Goal: Use online tool/utility: Utilize a website feature to perform a specific function

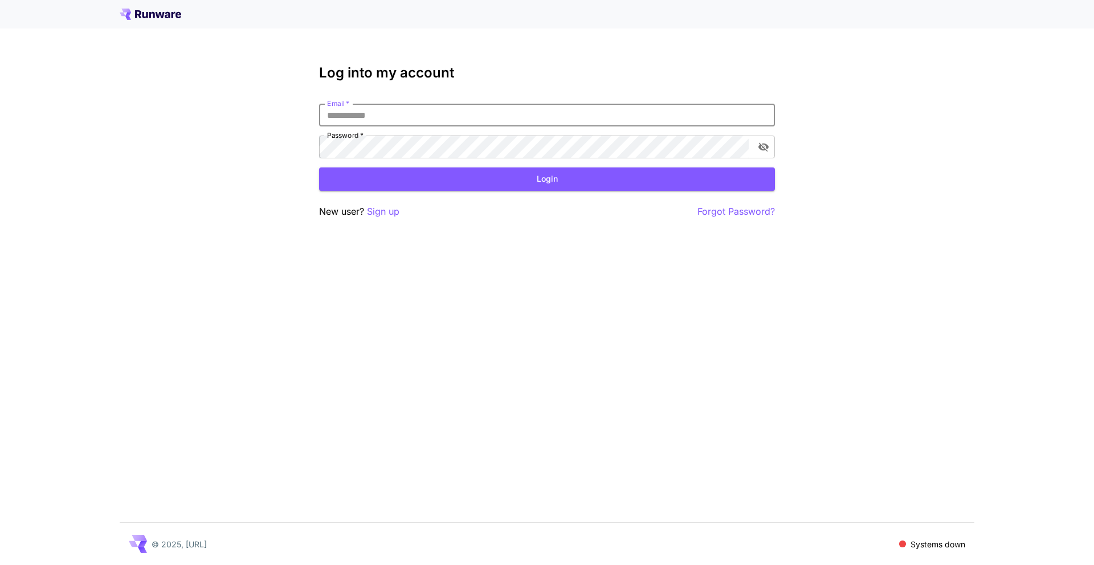
type input "**********"
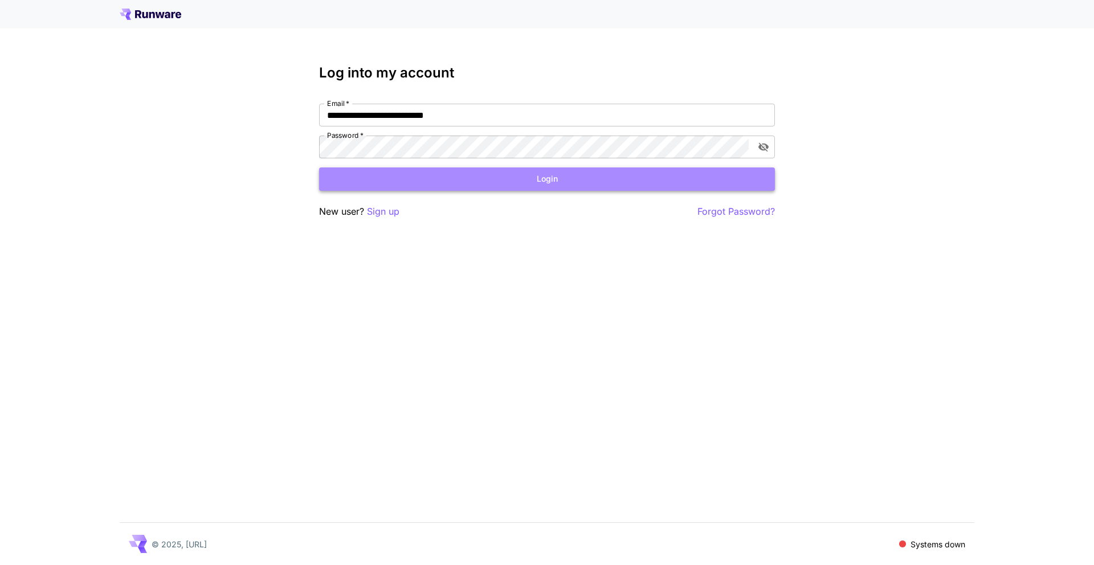
click at [538, 176] on button "Login" at bounding box center [547, 179] width 456 height 23
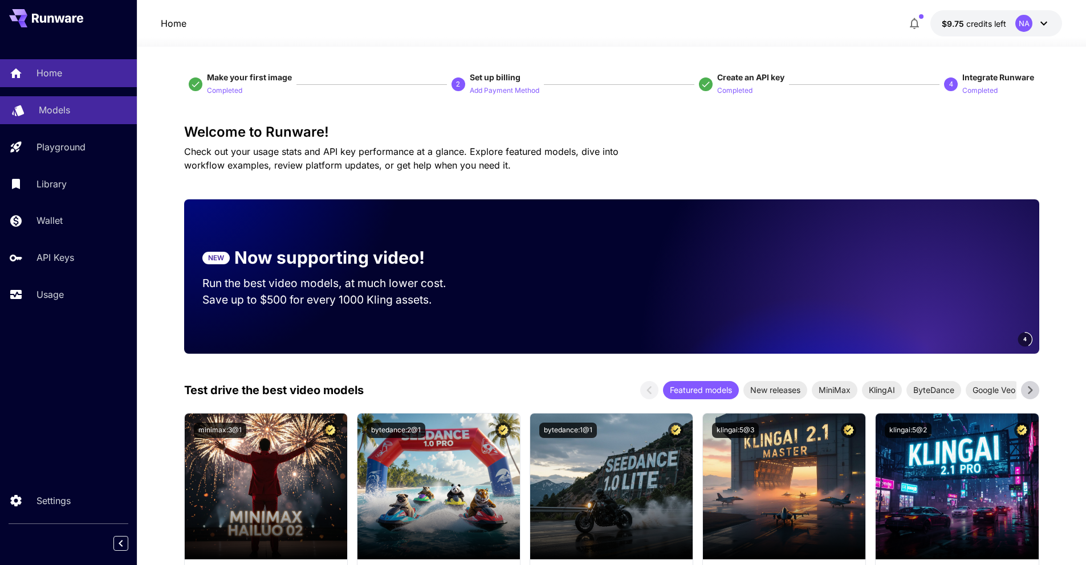
click at [43, 102] on link "Models" at bounding box center [68, 110] width 137 height 28
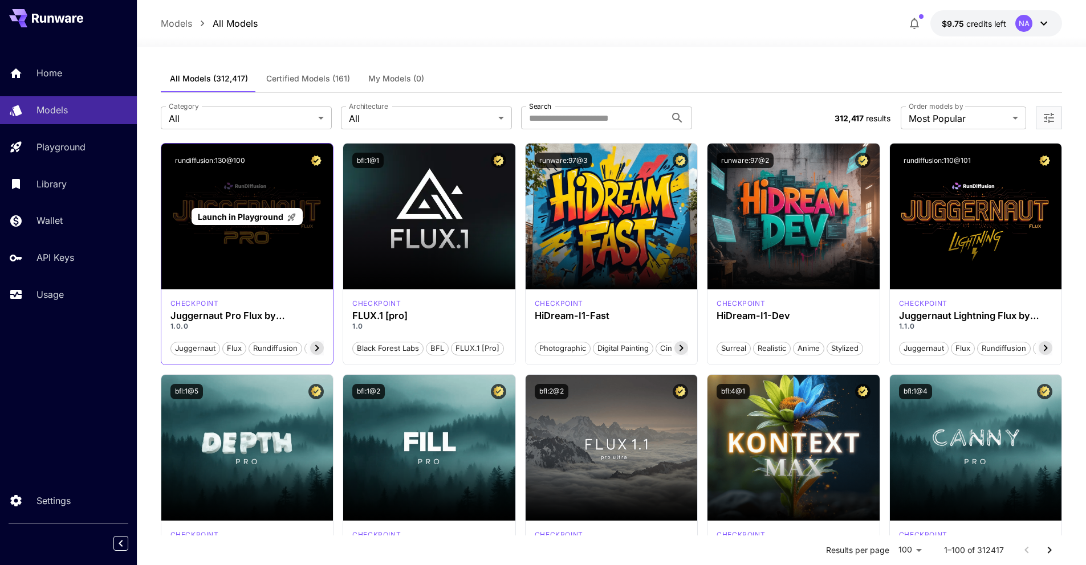
click at [213, 213] on span "Launch in Playground" at bounding box center [240, 217] width 85 height 10
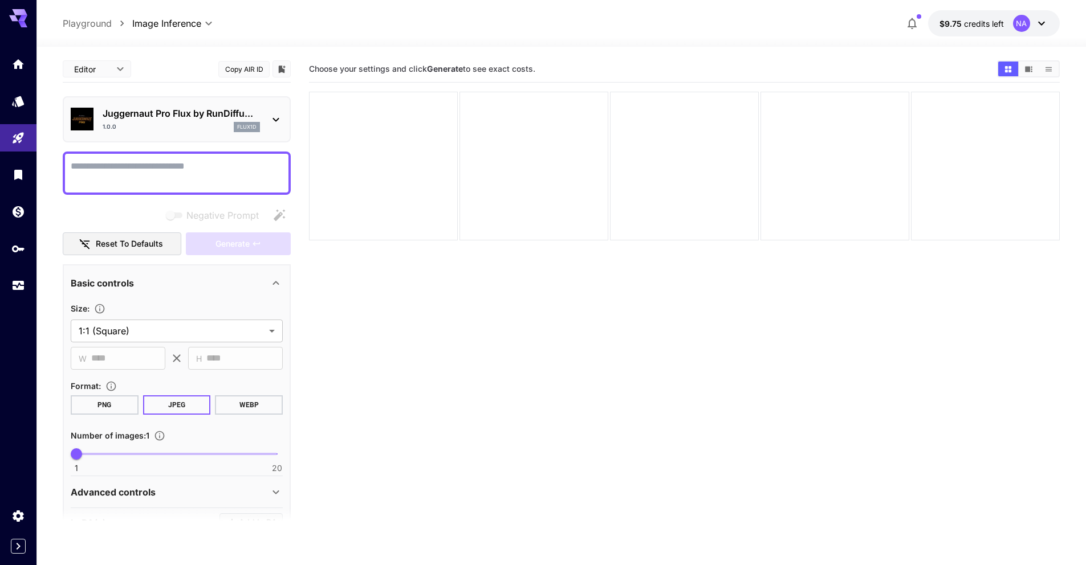
click at [197, 172] on textarea "Negative Prompt" at bounding box center [177, 173] width 212 height 27
click at [256, 407] on button "WEBP" at bounding box center [249, 405] width 68 height 19
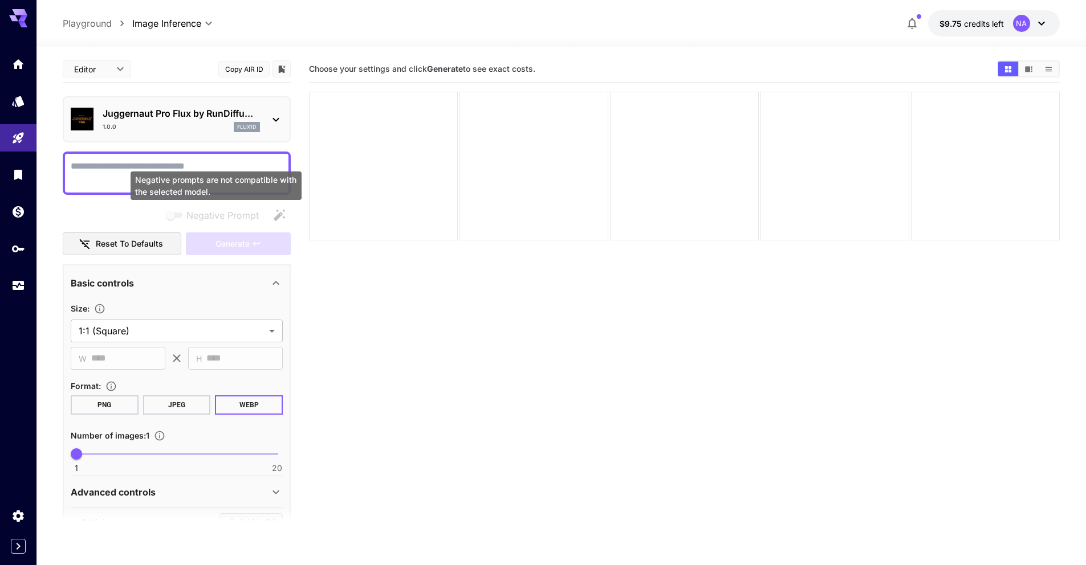
click at [151, 176] on div "Negative prompts are not compatible with the selected model." at bounding box center [216, 186] width 171 height 28
click at [150, 164] on textarea "Negative Prompt" at bounding box center [177, 173] width 212 height 27
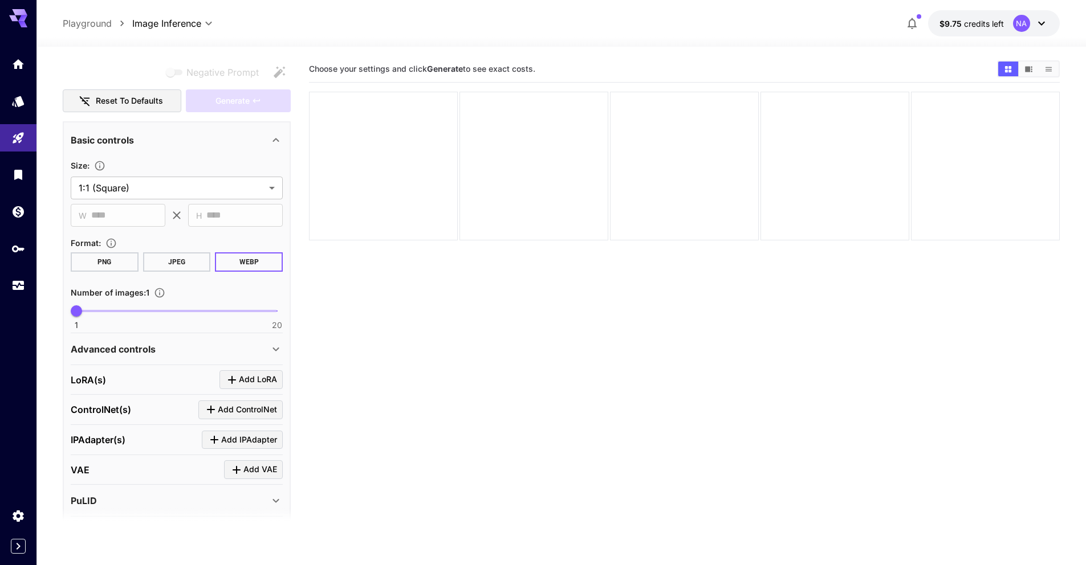
scroll to position [168, 0]
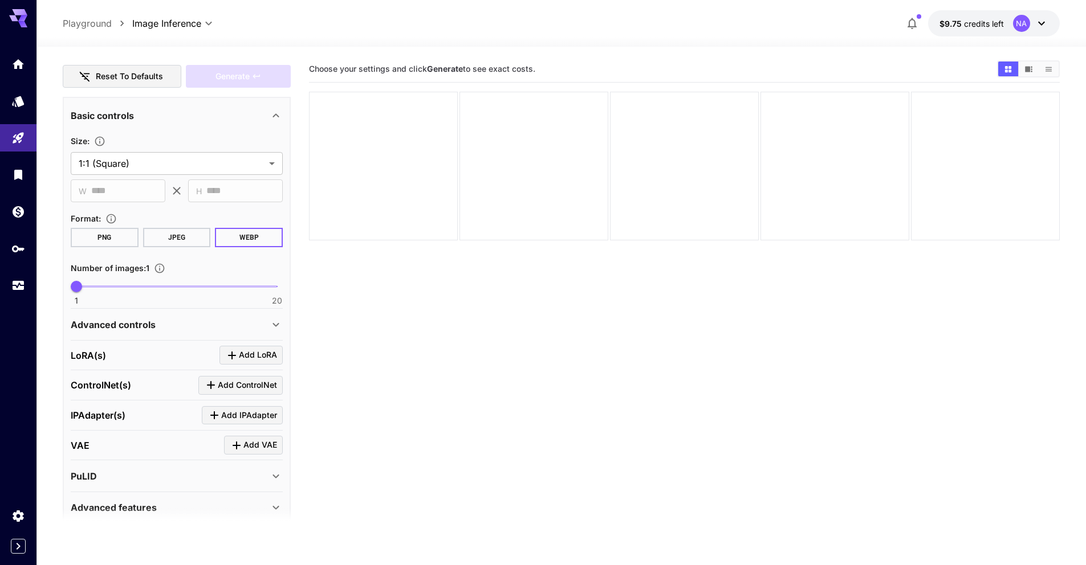
click at [199, 328] on div "Advanced controls" at bounding box center [170, 325] width 198 height 14
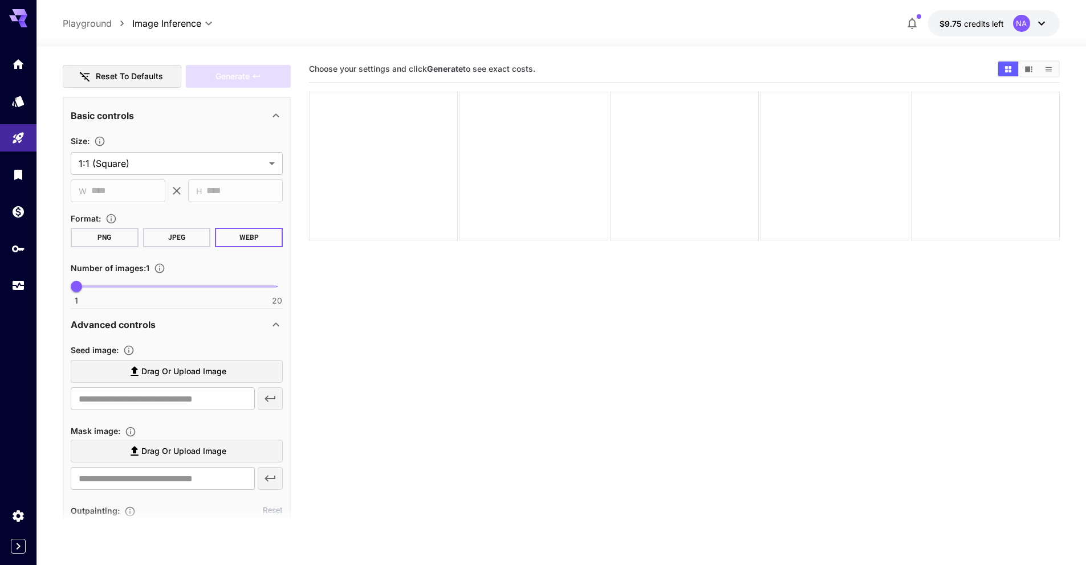
click at [192, 373] on span "Drag or upload image" at bounding box center [183, 372] width 85 height 14
click at [0, 0] on input "Drag or upload image" at bounding box center [0, 0] width 0 height 0
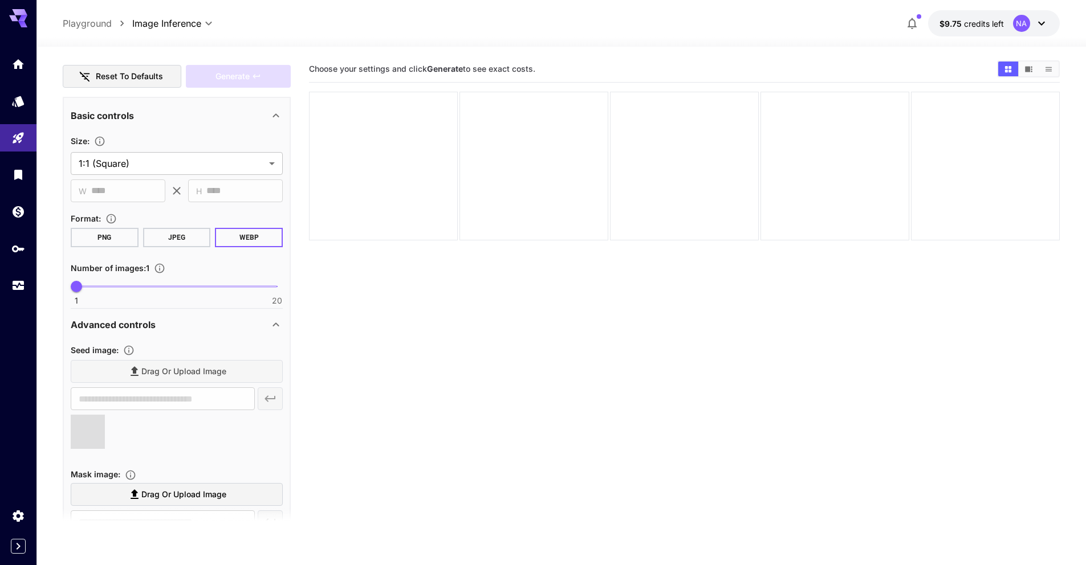
scroll to position [0, 0]
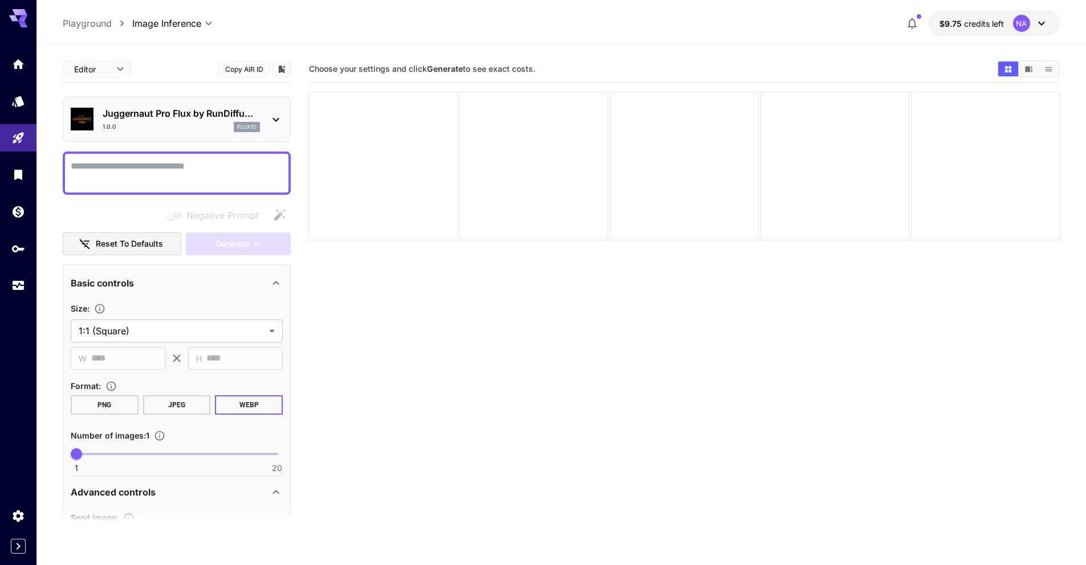
click at [181, 152] on div at bounding box center [177, 173] width 228 height 43
click at [168, 173] on textarea "Negative Prompt" at bounding box center [177, 173] width 212 height 27
type input "**********"
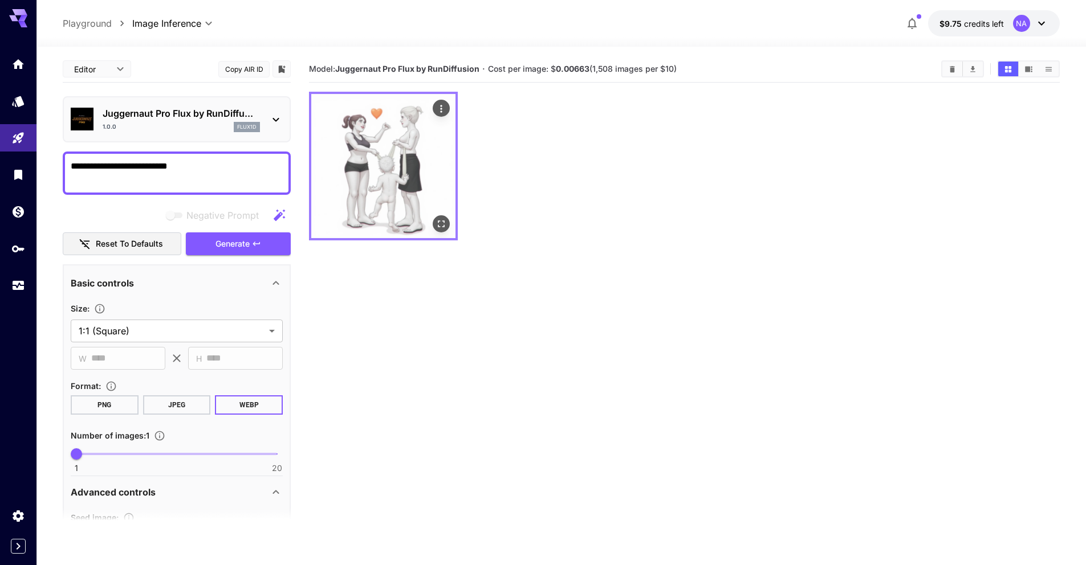
click at [380, 126] on img at bounding box center [383, 166] width 144 height 144
click at [435, 224] on icon "Open in fullscreen" at bounding box center [440, 223] width 11 height 11
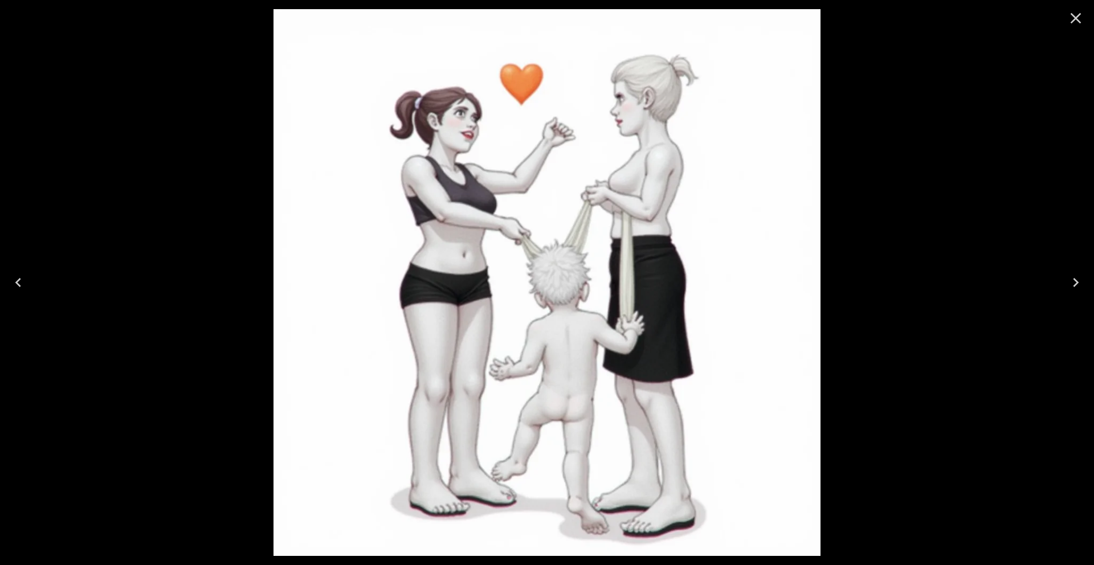
click at [1078, 20] on icon "Close" at bounding box center [1076, 18] width 11 height 11
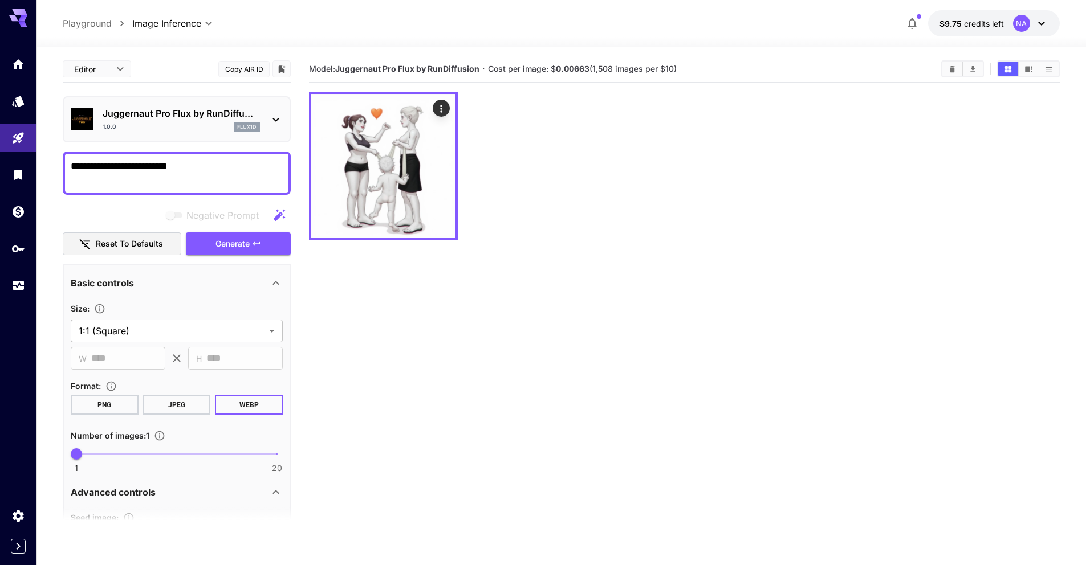
click at [223, 174] on textarea "**********" at bounding box center [177, 173] width 212 height 27
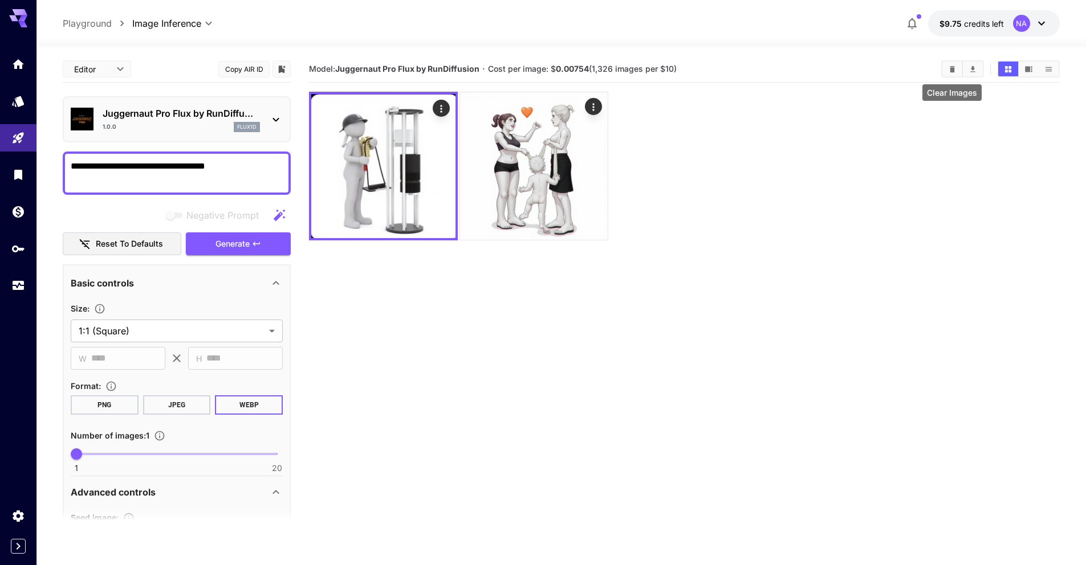
type textarea "**********"
click at [950, 74] on button "Clear Images" at bounding box center [952, 69] width 20 height 15
